Goal: Task Accomplishment & Management: Use online tool/utility

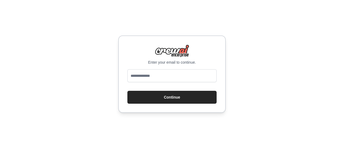
type input "**********"
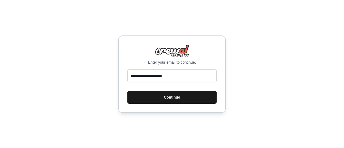
click at [169, 95] on button "Continue" at bounding box center [171, 97] width 89 height 13
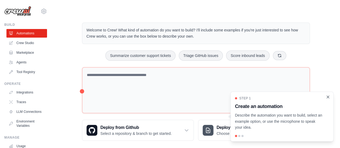
click at [326, 95] on icon "Close walkthrough" at bounding box center [327, 97] width 5 height 5
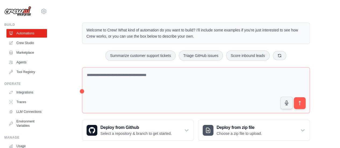
scroll to position [6, 0]
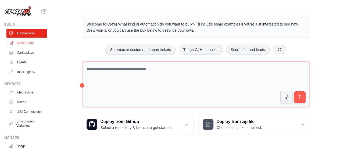
click at [26, 45] on link "Crew Studio" at bounding box center [27, 43] width 41 height 9
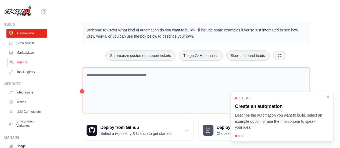
click at [23, 62] on link "Agents" at bounding box center [27, 62] width 41 height 9
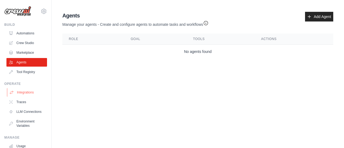
click at [25, 94] on link "Integrations" at bounding box center [27, 92] width 41 height 9
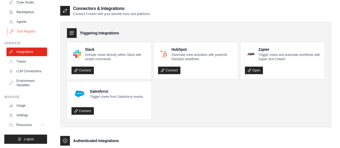
scroll to position [43, 0]
click at [27, 72] on link "LLM Connections" at bounding box center [26, 71] width 41 height 9
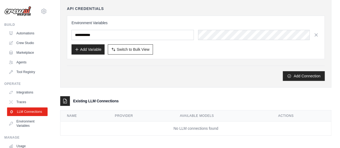
scroll to position [45, 0]
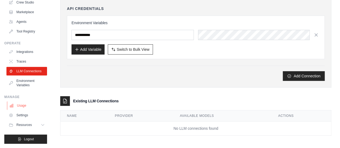
click at [17, 105] on link "Usage" at bounding box center [27, 105] width 41 height 9
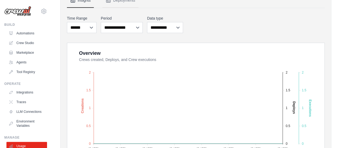
scroll to position [60, 0]
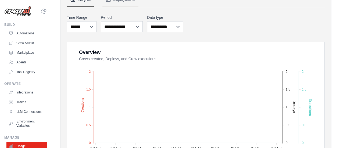
click at [26, 13] on img at bounding box center [17, 11] width 27 height 10
click at [23, 63] on link "Agents" at bounding box center [27, 62] width 41 height 9
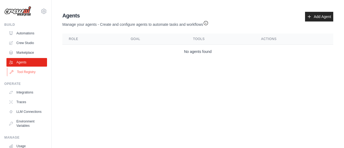
click at [27, 73] on link "Tool Registry" at bounding box center [27, 72] width 41 height 9
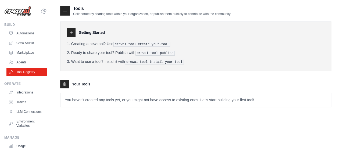
click at [16, 10] on img at bounding box center [17, 11] width 27 height 10
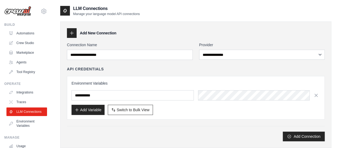
scroll to position [60, 0]
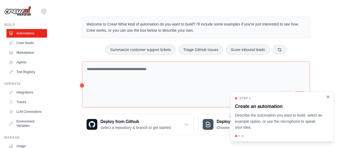
click at [329, 98] on icon "Close walkthrough" at bounding box center [327, 97] width 5 height 5
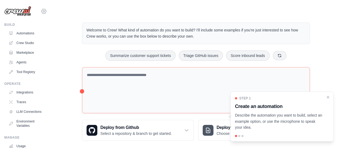
click at [43, 12] on icon at bounding box center [44, 11] width 2 height 2
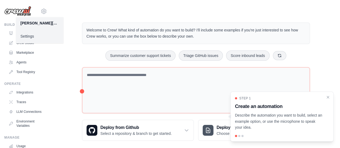
click at [25, 37] on link "Settings" at bounding box center [39, 36] width 47 height 10
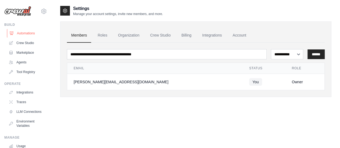
click at [25, 35] on link "Automations" at bounding box center [27, 33] width 41 height 9
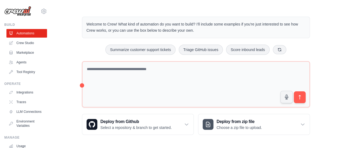
scroll to position [6, 0]
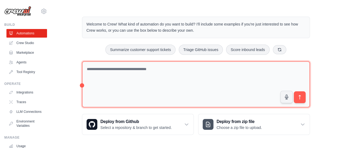
click at [112, 72] on textarea at bounding box center [196, 84] width 228 height 46
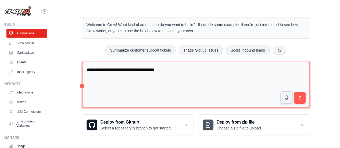
type textarea "**********"
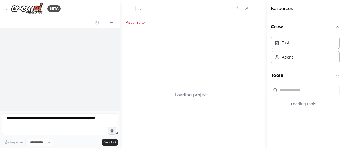
select select "****"
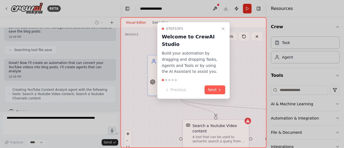
scroll to position [152, 0]
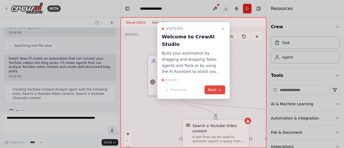
click at [212, 89] on button "Next" at bounding box center [214, 89] width 21 height 9
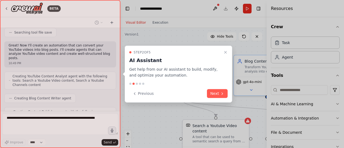
scroll to position [182, 0]
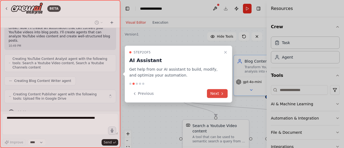
click at [213, 90] on button "Next" at bounding box center [217, 93] width 21 height 9
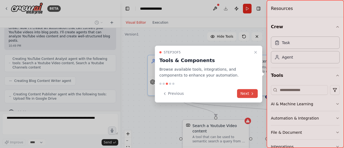
click at [241, 92] on button "Next" at bounding box center [247, 93] width 21 height 9
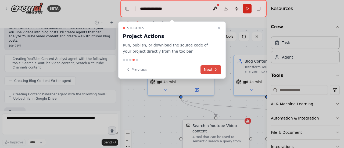
scroll to position [213, 0]
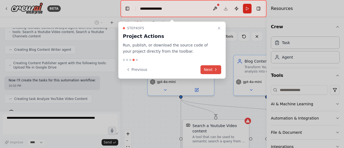
click at [212, 68] on button "Next" at bounding box center [210, 69] width 21 height 9
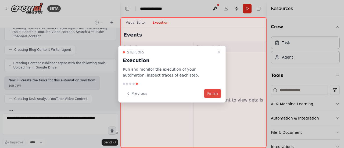
click at [216, 94] on button "Finish" at bounding box center [212, 93] width 17 height 9
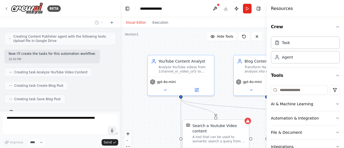
scroll to position [271, 0]
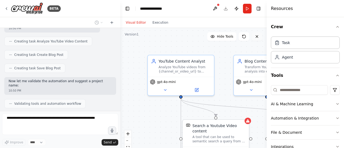
click at [256, 36] on icon at bounding box center [257, 36] width 2 height 2
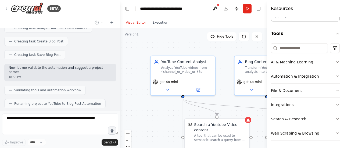
scroll to position [0, 0]
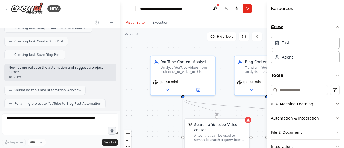
click at [335, 26] on icon "button" at bounding box center [337, 27] width 4 height 4
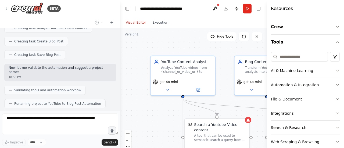
click at [335, 40] on icon "button" at bounding box center [337, 42] width 4 height 4
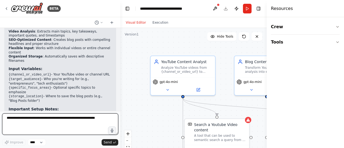
scroll to position [436, 0]
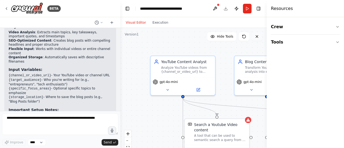
click at [258, 36] on icon at bounding box center [257, 36] width 2 height 2
click at [268, 55] on div at bounding box center [268, 74] width 2 height 148
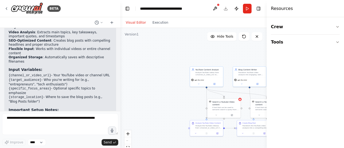
drag, startPoint x: 267, startPoint y: 91, endPoint x: 272, endPoint y: 91, distance: 5.4
click at [272, 91] on div "Resources Crew Tools" at bounding box center [305, 74] width 77 height 148
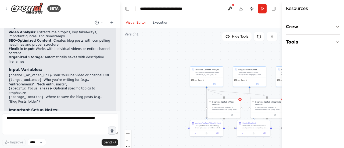
drag, startPoint x: 272, startPoint y: 91, endPoint x: 320, endPoint y: 86, distance: 48.7
click at [320, 86] on div "Resources Crew Tools" at bounding box center [313, 74] width 62 height 148
click at [274, 10] on button "Toggle Right Sidebar" at bounding box center [274, 9] width 8 height 8
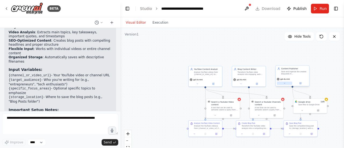
click at [290, 83] on button at bounding box center [284, 83] width 15 height 3
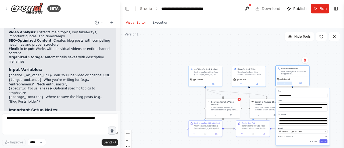
click at [290, 83] on button at bounding box center [284, 83] width 15 height 3
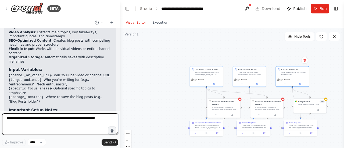
click at [94, 116] on textarea at bounding box center [60, 123] width 116 height 21
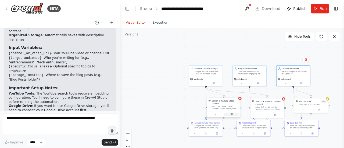
click at [232, 115] on icon at bounding box center [232, 115] width 2 height 2
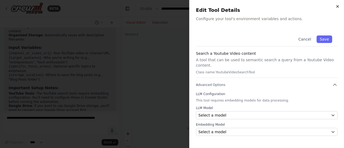
click at [337, 6] on icon "button" at bounding box center [337, 6] width 4 height 4
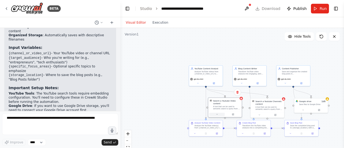
click at [216, 115] on icon at bounding box center [217, 114] width 2 height 2
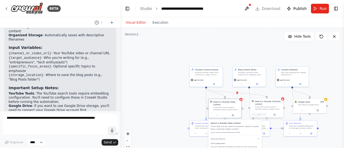
click at [257, 114] on button at bounding box center [258, 114] width 15 height 3
click at [178, 115] on div ".deletable-edge-delete-btn { width: 20px; height: 20px; border: 0px solid #ffff…" at bounding box center [232, 95] width 224 height 134
click at [135, 105] on div ".deletable-edge-delete-btn { width: 20px; height: 20px; border: 0px solid #ffff…" at bounding box center [232, 95] width 224 height 134
click at [344, 76] on button "Toggle Sidebar" at bounding box center [344, 74] width 4 height 148
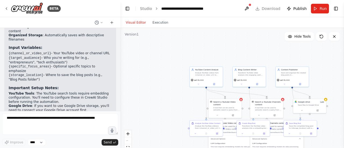
click at [344, 76] on button "Toggle Sidebar" at bounding box center [344, 74] width 4 height 148
click at [321, 10] on span "Run" at bounding box center [322, 8] width 7 height 5
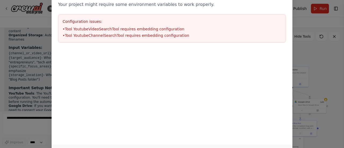
click at [318, 61] on div "Environment configuration Your project might require some environment variables…" at bounding box center [172, 74] width 344 height 148
click at [335, 35] on div "Environment configuration Your project might require some environment variables…" at bounding box center [172, 74] width 344 height 148
click at [42, 81] on div "Environment configuration Your project might require some environment variables…" at bounding box center [172, 74] width 344 height 148
